Goal: Information Seeking & Learning: Learn about a topic

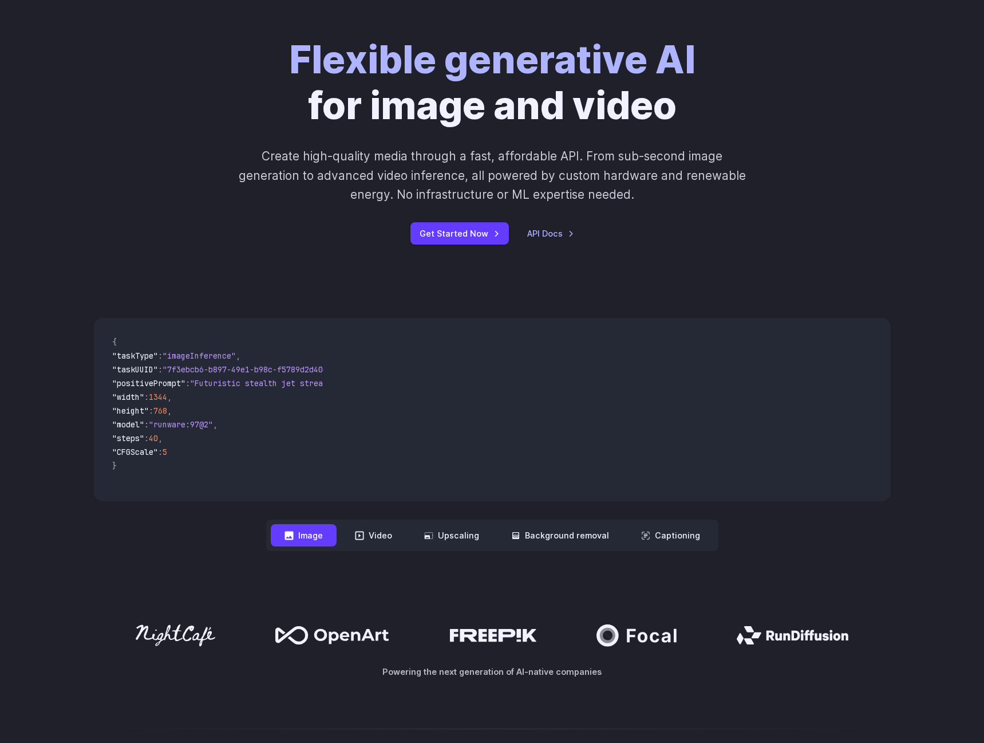
scroll to position [115, 0]
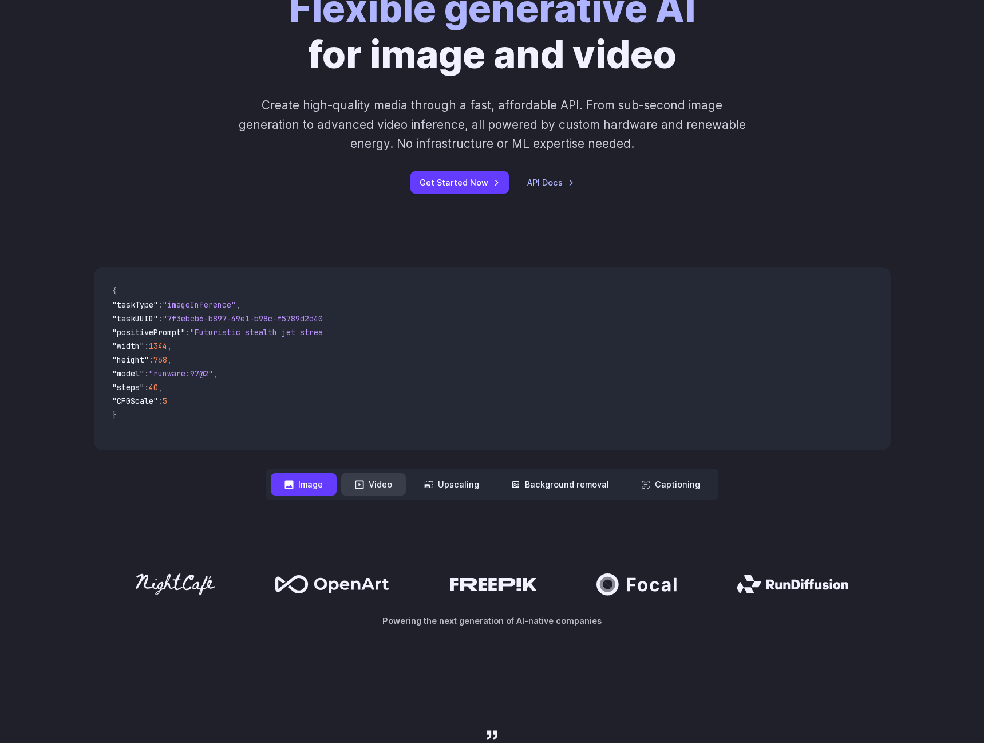
click at [379, 487] on button "Video" at bounding box center [373, 484] width 65 height 22
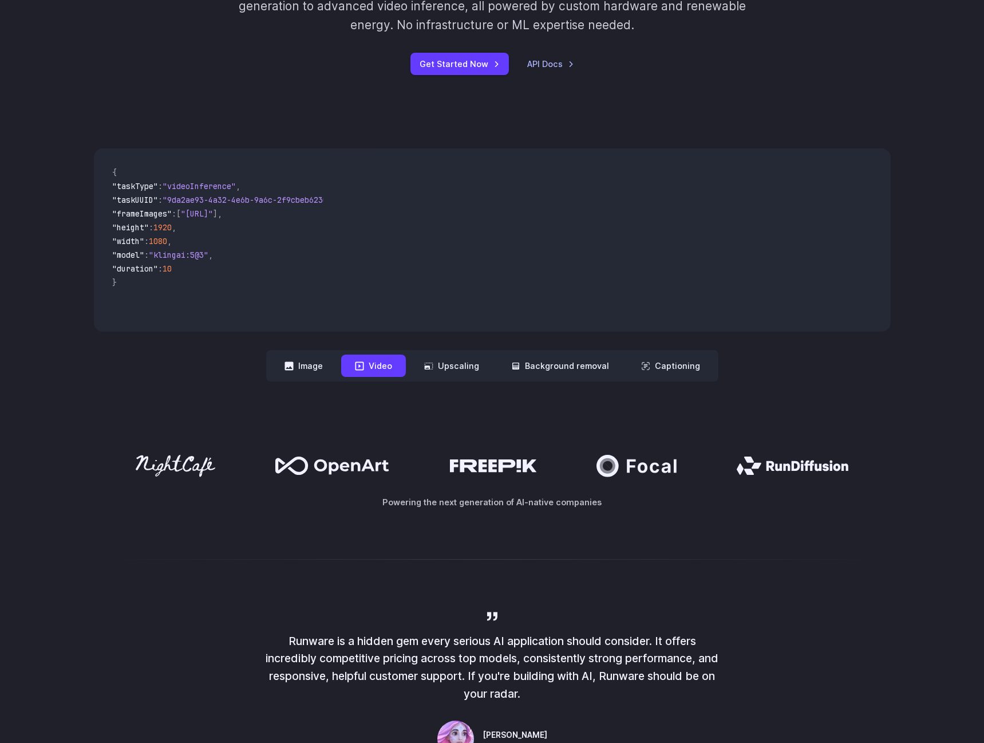
scroll to position [229, 0]
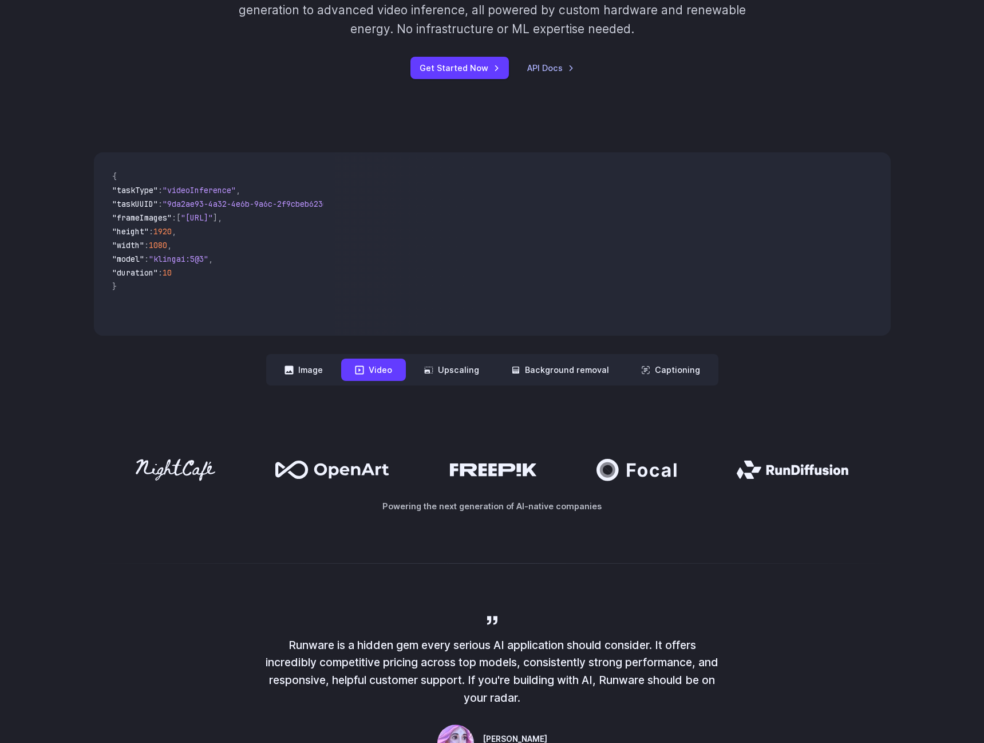
click at [364, 369] on icon at bounding box center [359, 369] width 9 height 9
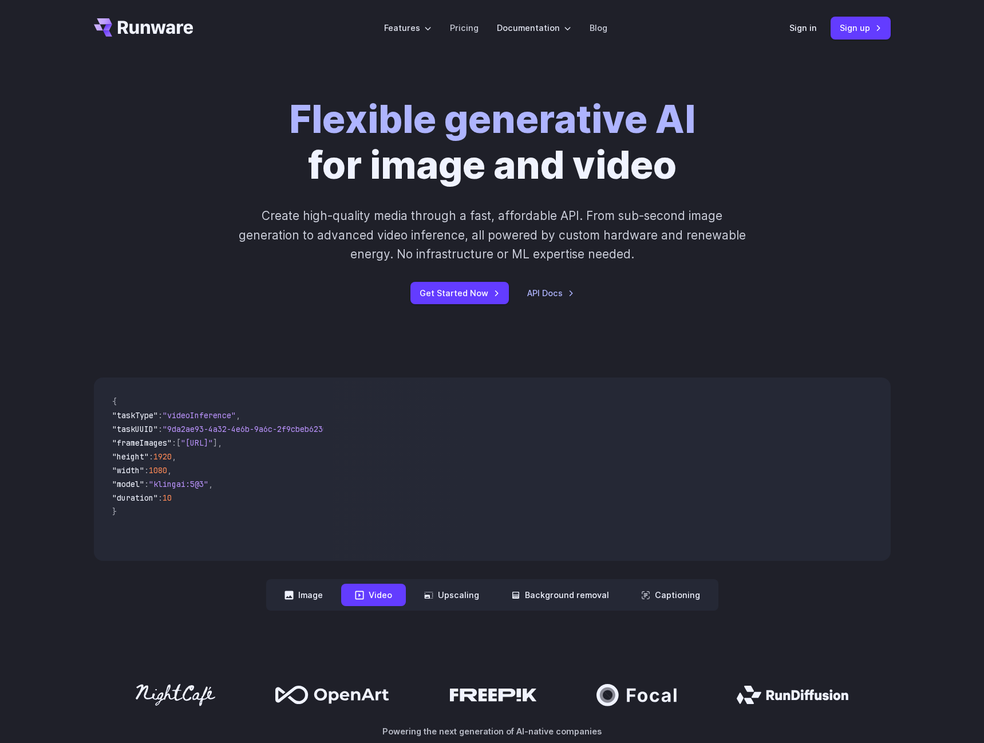
scroll to position [0, 0]
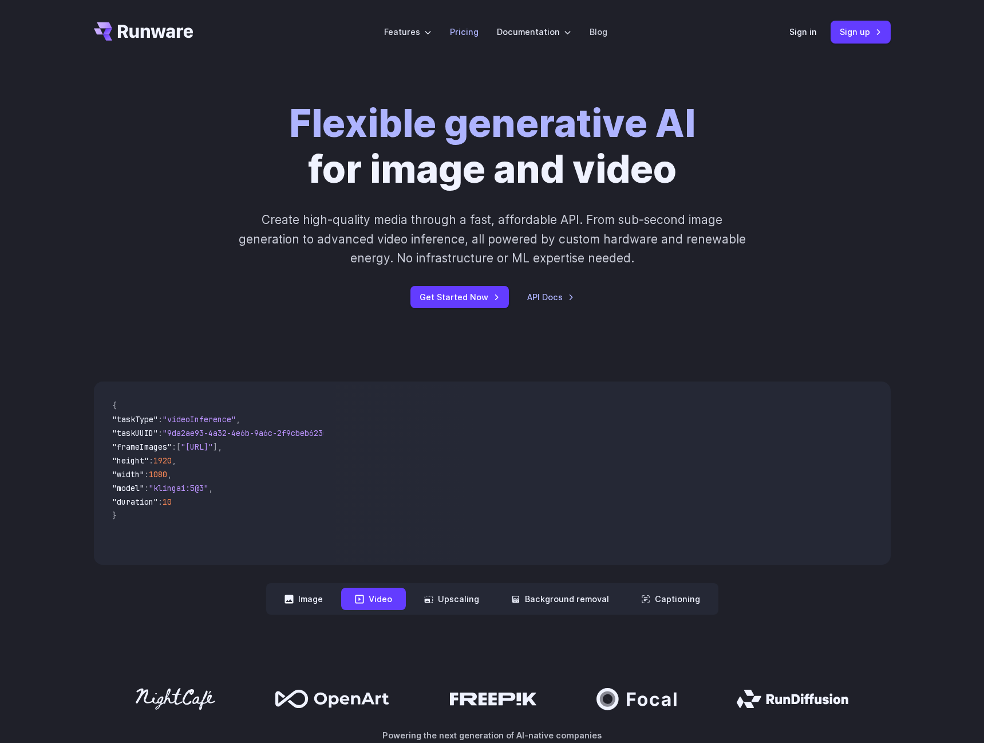
click at [451, 27] on li "Pricing" at bounding box center [464, 31] width 47 height 31
click at [460, 34] on link "Pricing" at bounding box center [464, 31] width 29 height 13
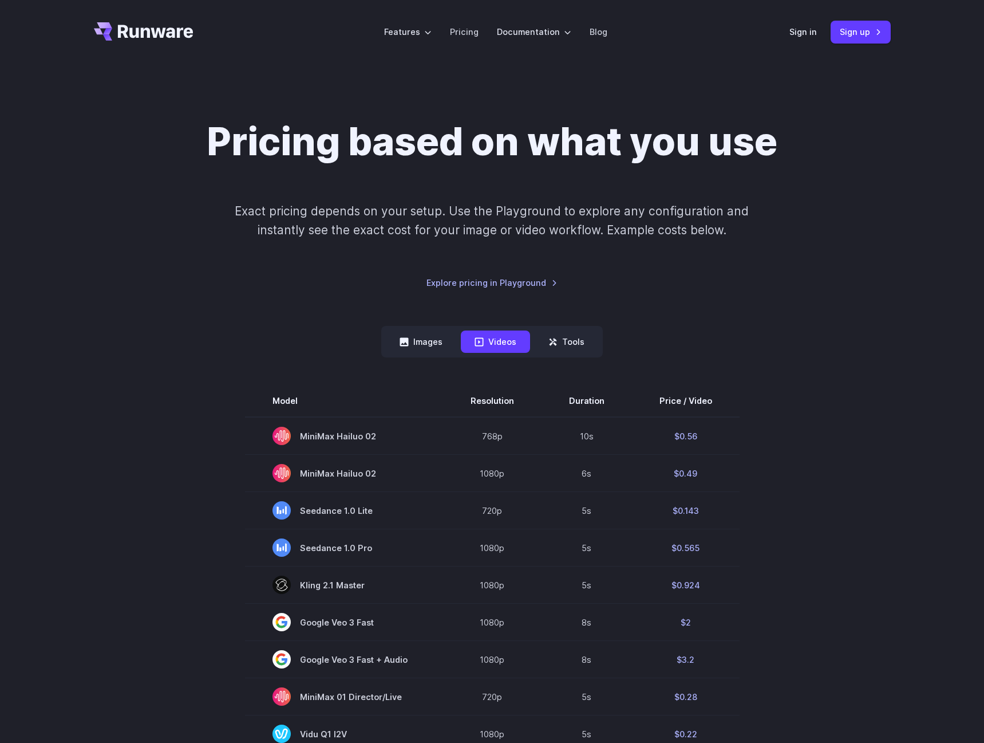
click at [501, 334] on button "Videos" at bounding box center [495, 341] width 69 height 22
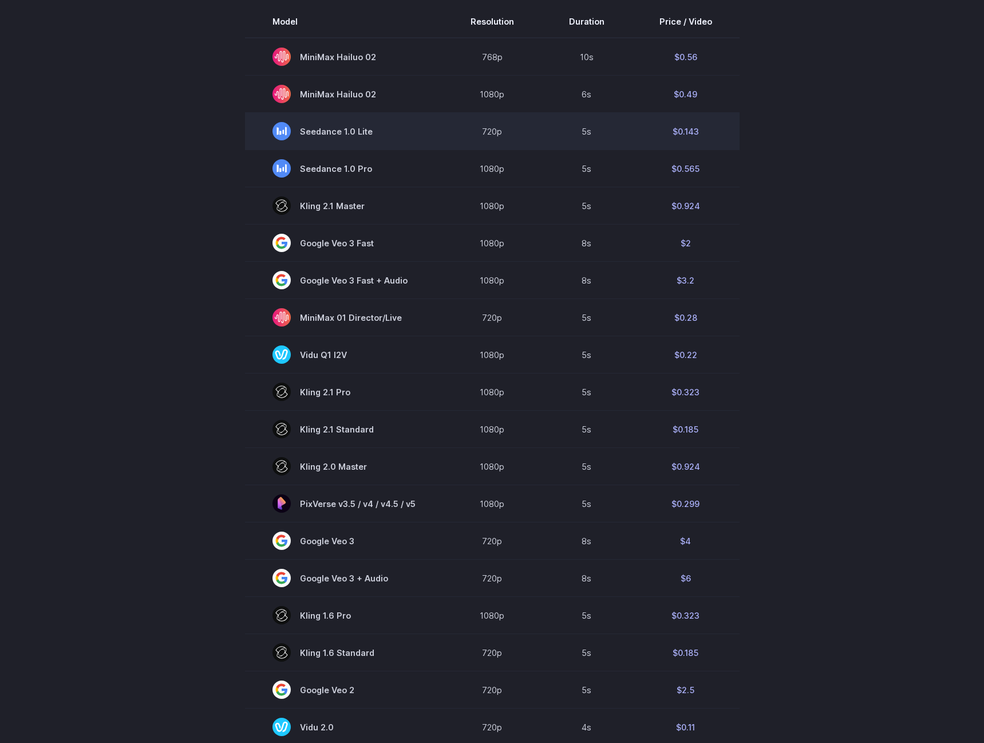
scroll to position [401, 0]
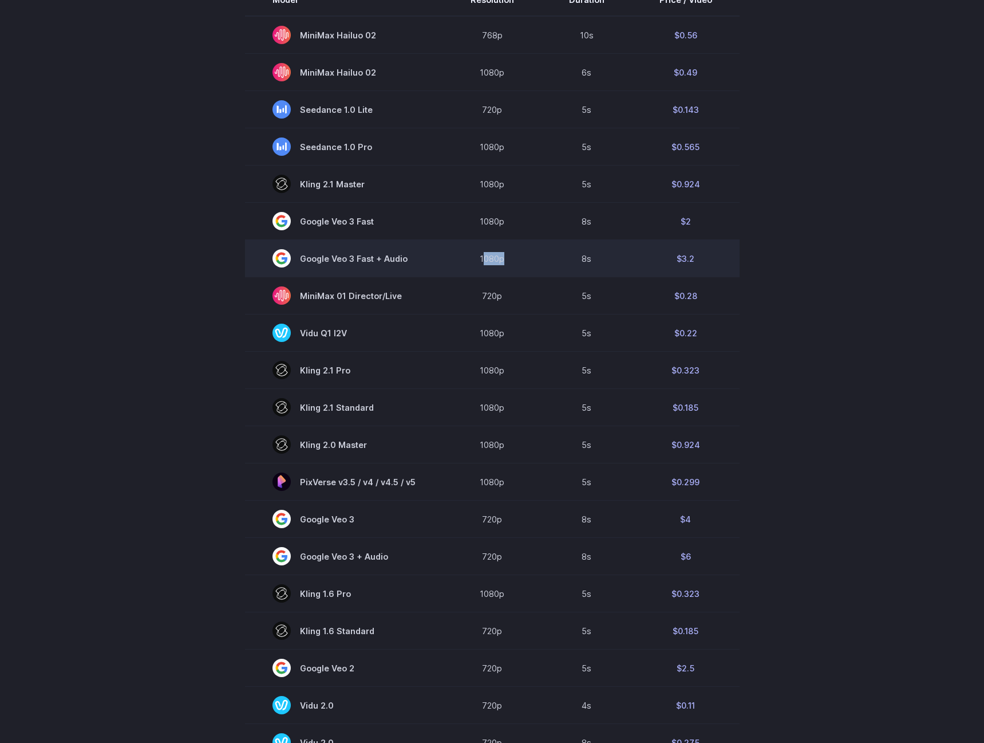
drag, startPoint x: 486, startPoint y: 259, endPoint x: 536, endPoint y: 257, distance: 50.5
click at [536, 257] on td "1080p" at bounding box center [492, 258] width 98 height 37
